Goal: Book appointment/travel/reservation

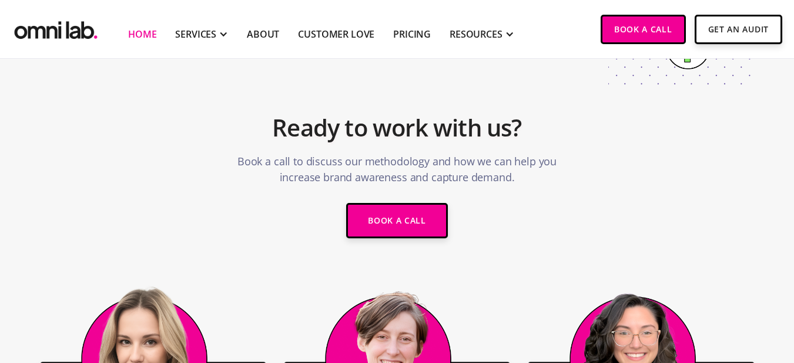
scroll to position [2358, 0]
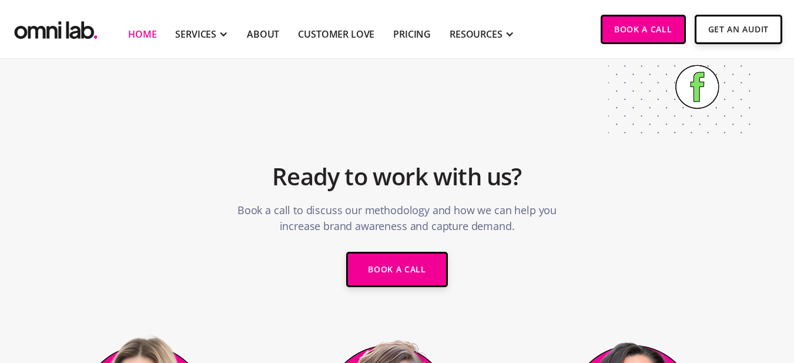
drag, startPoint x: 372, startPoint y: 263, endPoint x: 436, endPoint y: 93, distance: 182.0
click at [373, 263] on link "Book a call" at bounding box center [397, 269] width 102 height 35
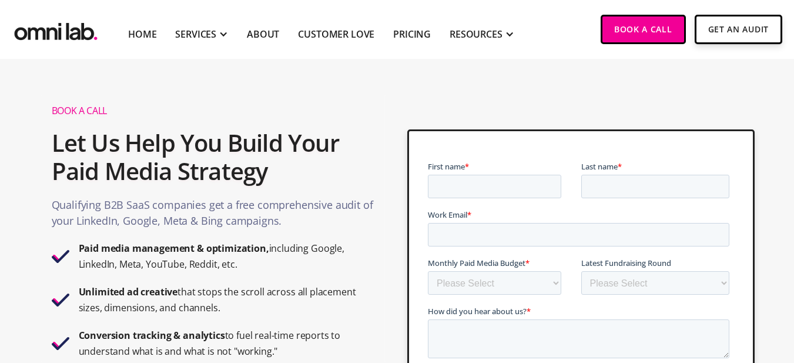
scroll to position [59, 0]
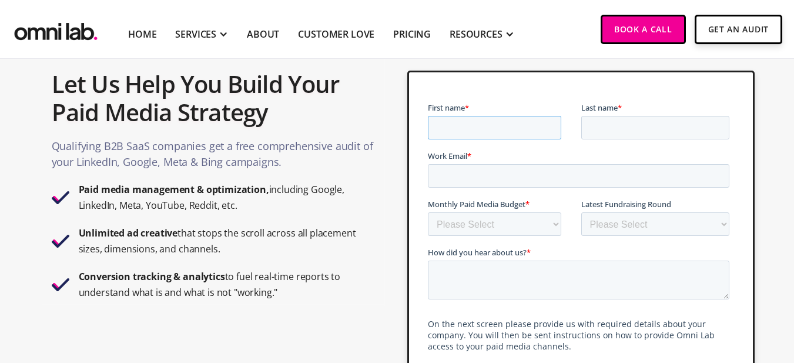
click at [448, 130] on input "First name *" at bounding box center [494, 128] width 133 height 24
type input "Bobby"
click at [616, 131] on input "Last name *" at bounding box center [656, 128] width 149 height 24
type input "Barber"
click at [540, 185] on input "Work Email *" at bounding box center [579, 176] width 302 height 24
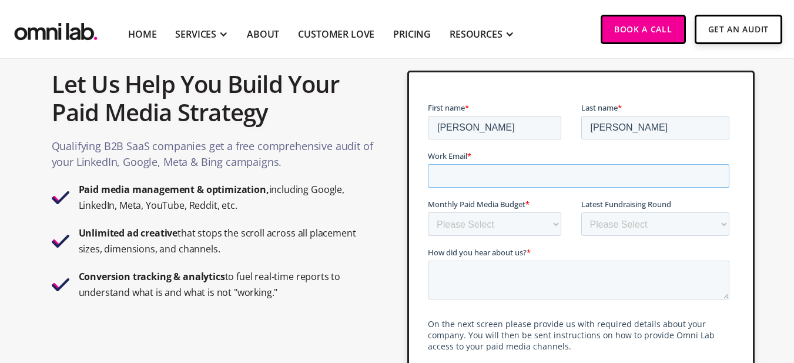
type input "bobby@referral-station.com"
click at [497, 211] on div "Monthly Paid Media Budget * Please Select $0 - $5,0000 $5,000 - $10,000 $10,000…" at bounding box center [504, 217] width 153 height 38
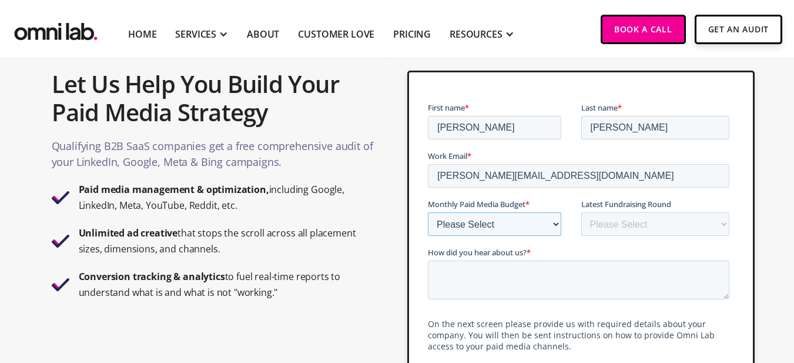
click at [497, 215] on select "Please Select $0 - $5,0000 $5,000 - $10,000 $10,000 - $25,000 $25,000 - $50,000…" at bounding box center [494, 224] width 133 height 24
select select "25000-50000"
click at [428, 212] on select "Please Select $0 - $5,0000 $5,000 - $10,000 $10,000 - $25,000 $25,000 - $50,000…" at bounding box center [494, 224] width 133 height 24
click at [625, 233] on select "Please Select Bootstrapped Seed Series A Series B Series C Series D +" at bounding box center [656, 224] width 149 height 24
select select "series_a"
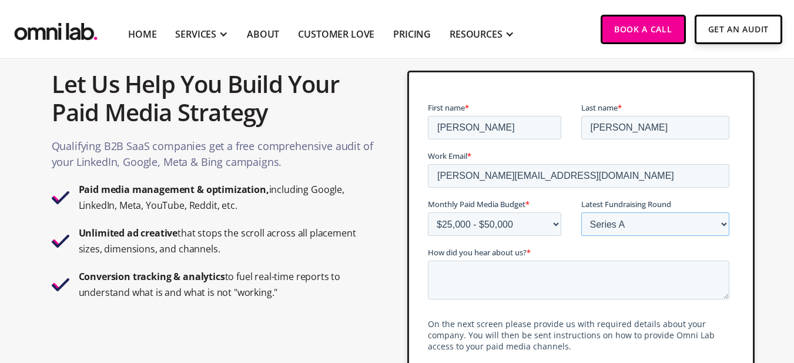
click at [582, 212] on select "Please Select Bootstrapped Seed Series A Series B Series C Series D +" at bounding box center [656, 224] width 149 height 24
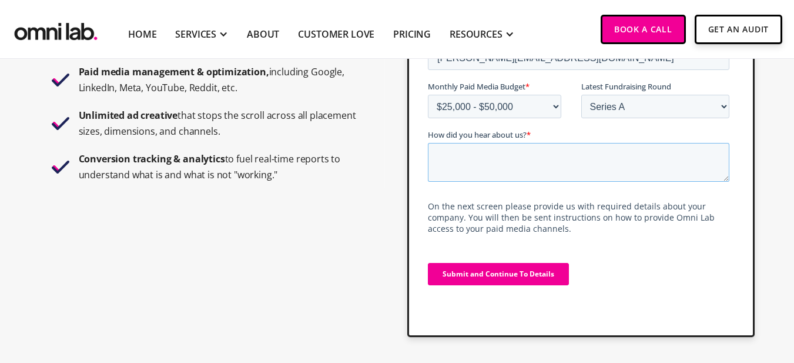
click at [508, 165] on textarea "How did you hear about us? *" at bounding box center [579, 162] width 302 height 39
type textarea "Linkedin"
click at [495, 282] on input "Submit and Continue To Details" at bounding box center [498, 274] width 141 height 22
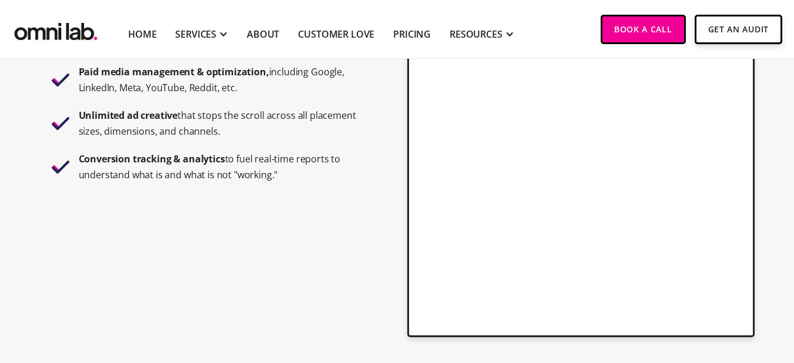
scroll to position [0, 0]
